Goal: Navigation & Orientation: Find specific page/section

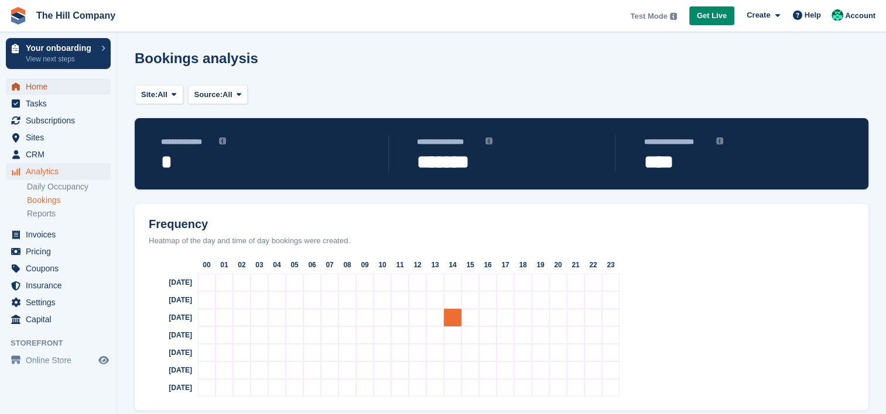
click at [42, 91] on span "Home" at bounding box center [61, 86] width 70 height 16
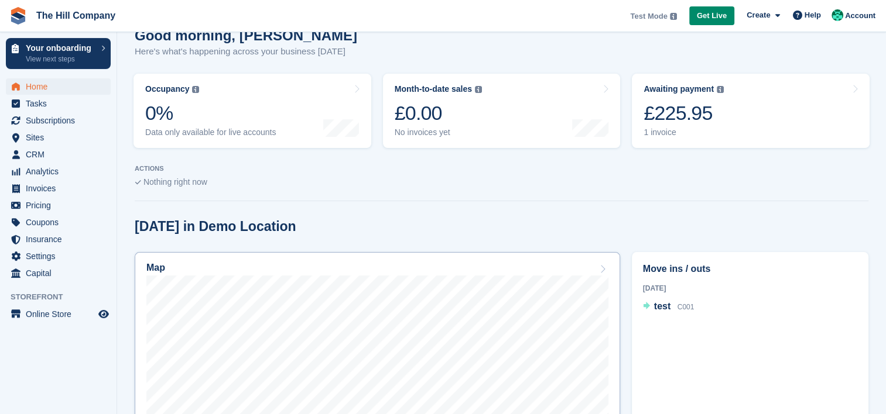
scroll to position [148, 0]
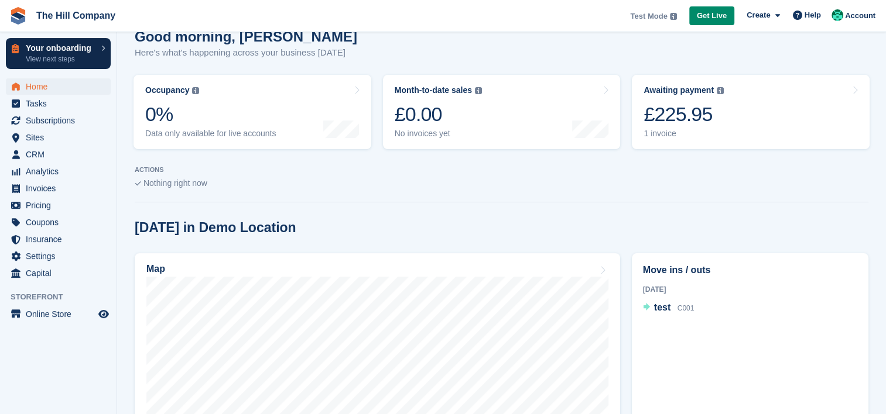
click at [44, 46] on p "Your onboarding" at bounding box center [61, 48] width 70 height 8
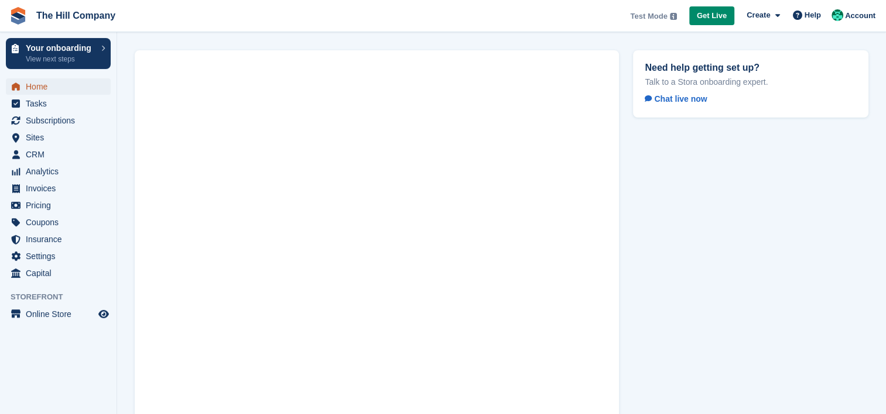
click at [49, 87] on span "Home" at bounding box center [61, 86] width 70 height 16
